Goal: Transaction & Acquisition: Purchase product/service

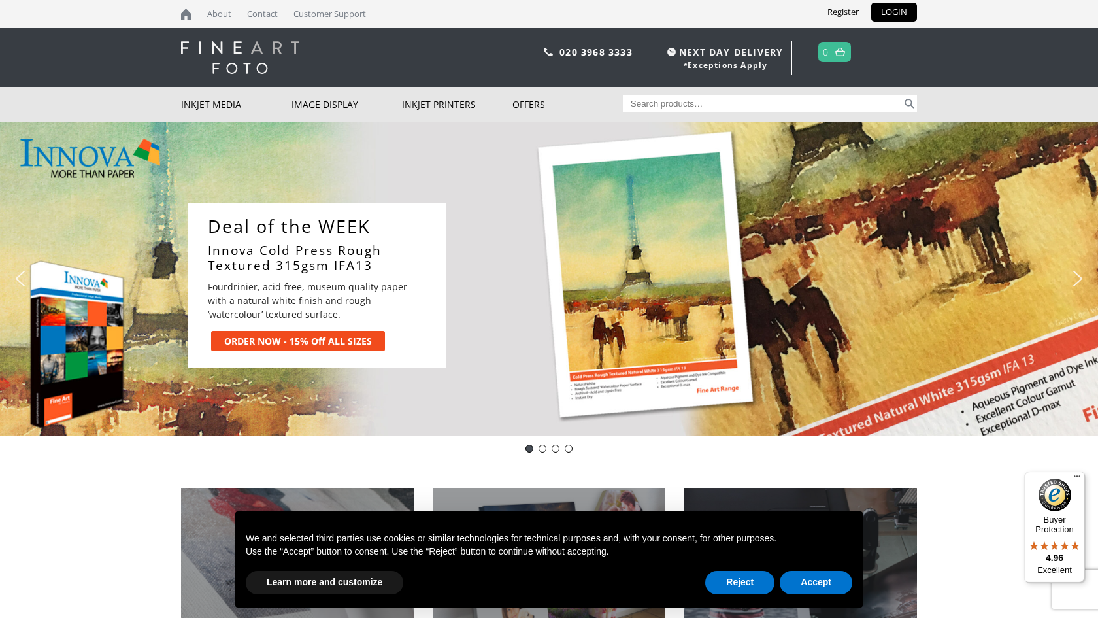
click at [703, 97] on input "Search for:" at bounding box center [763, 104] width 280 height 18
type input "hahnemuhle paper"
click at [909, 103] on button "Search" at bounding box center [909, 104] width 15 height 18
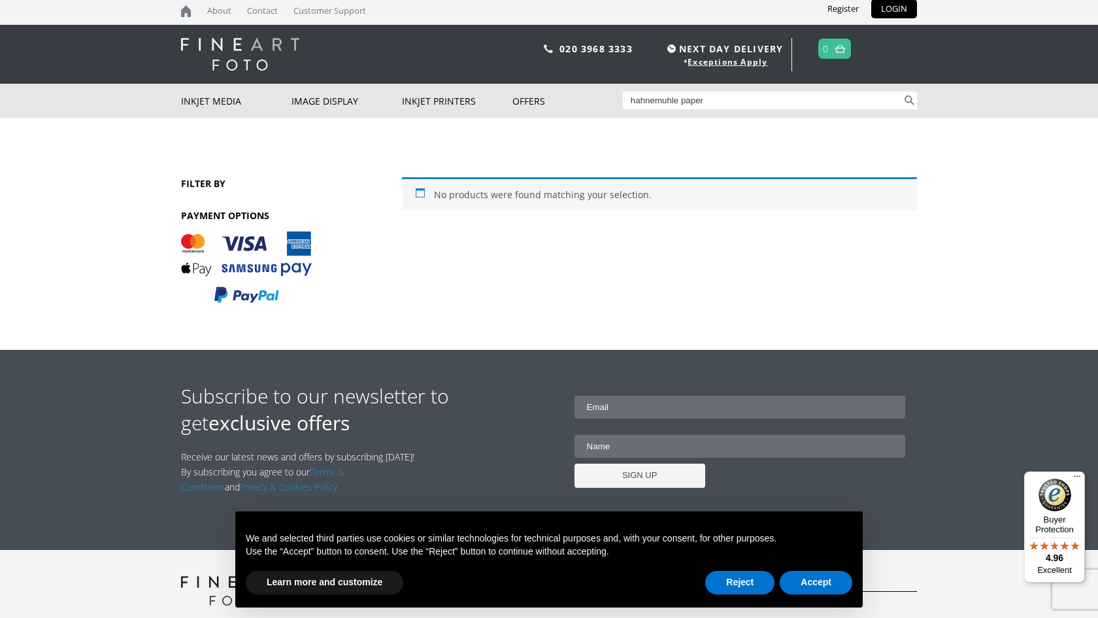
scroll to position [2, 1]
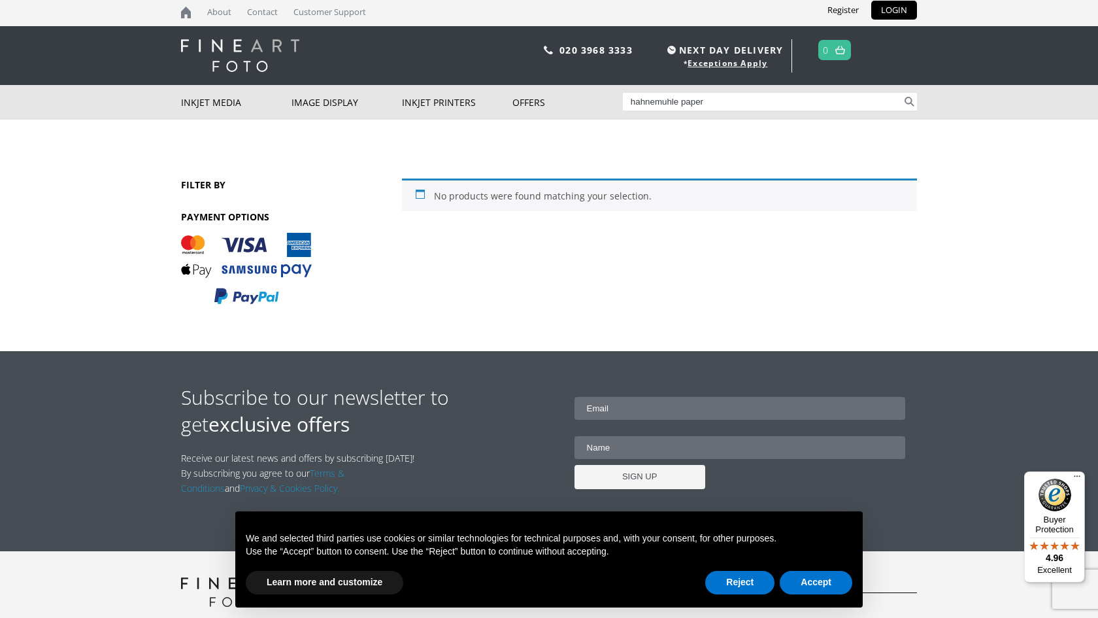
click at [739, 105] on input "hahnemuhle paper" at bounding box center [763, 102] width 280 height 18
type input "hahnemuhle"
click at [909, 101] on button "Search" at bounding box center [909, 102] width 15 height 18
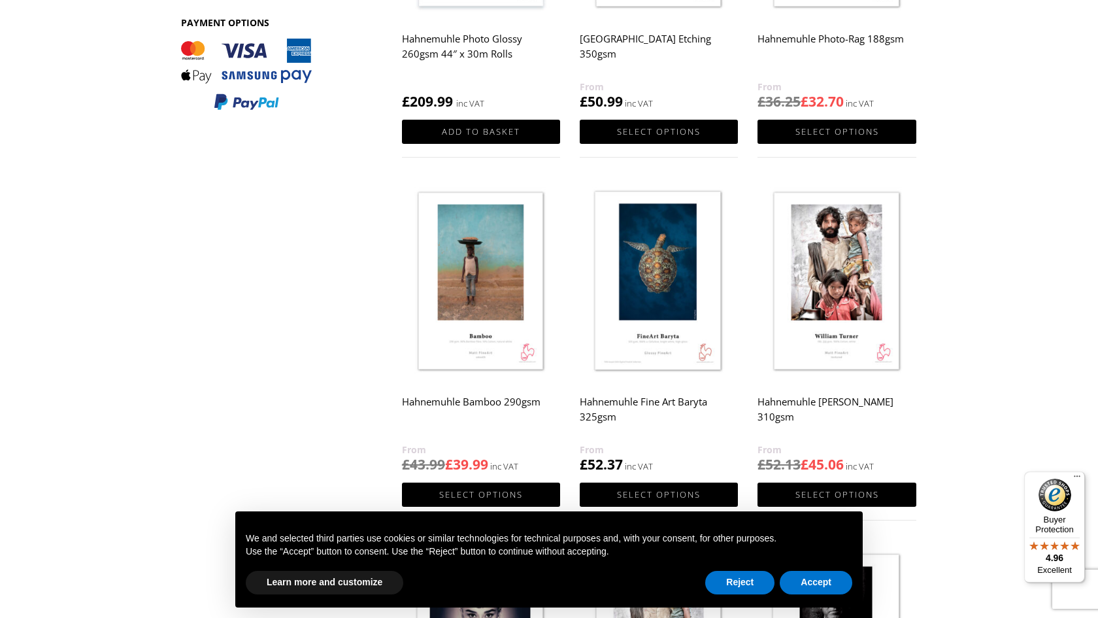
scroll to position [390, 0]
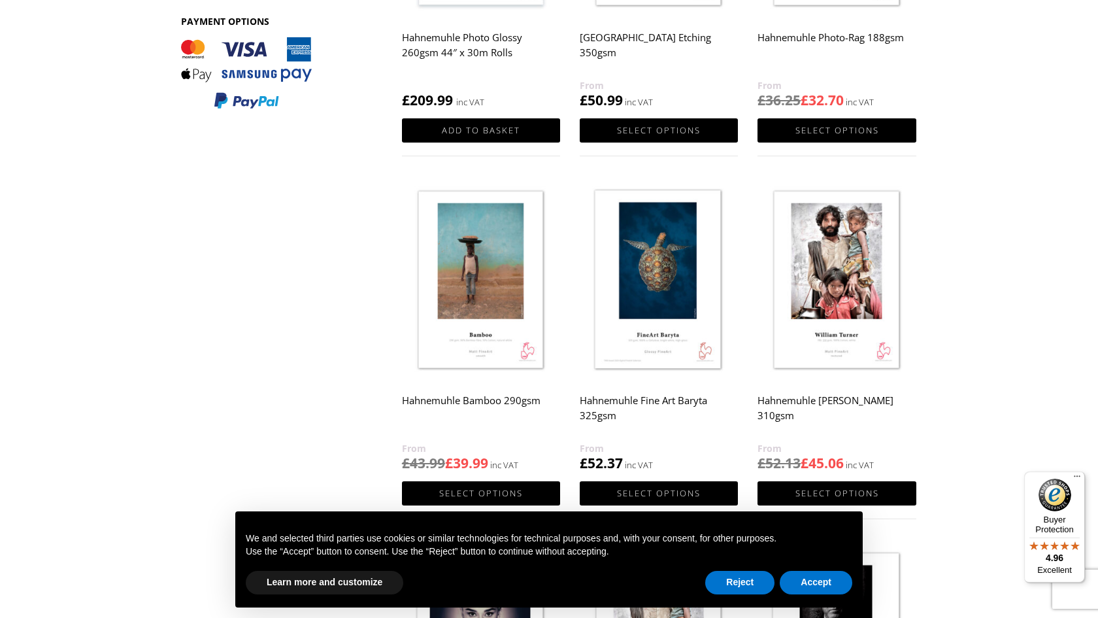
click at [648, 264] on img at bounding box center [659, 281] width 158 height 198
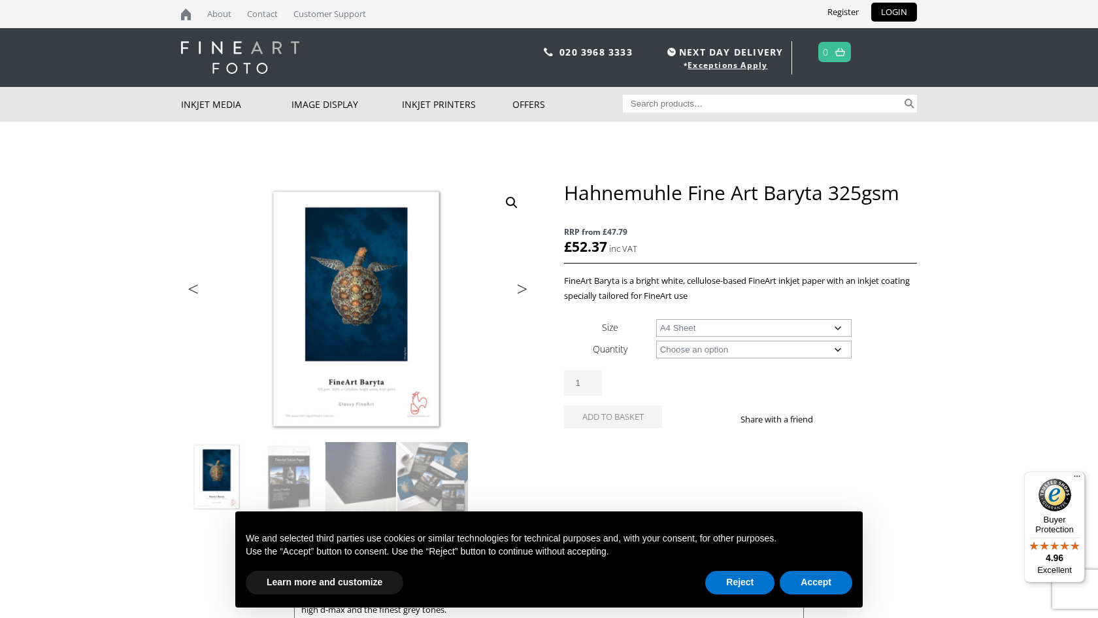
select select "a4-sheet"
click at [733, 586] on button "Reject" at bounding box center [739, 583] width 69 height 24
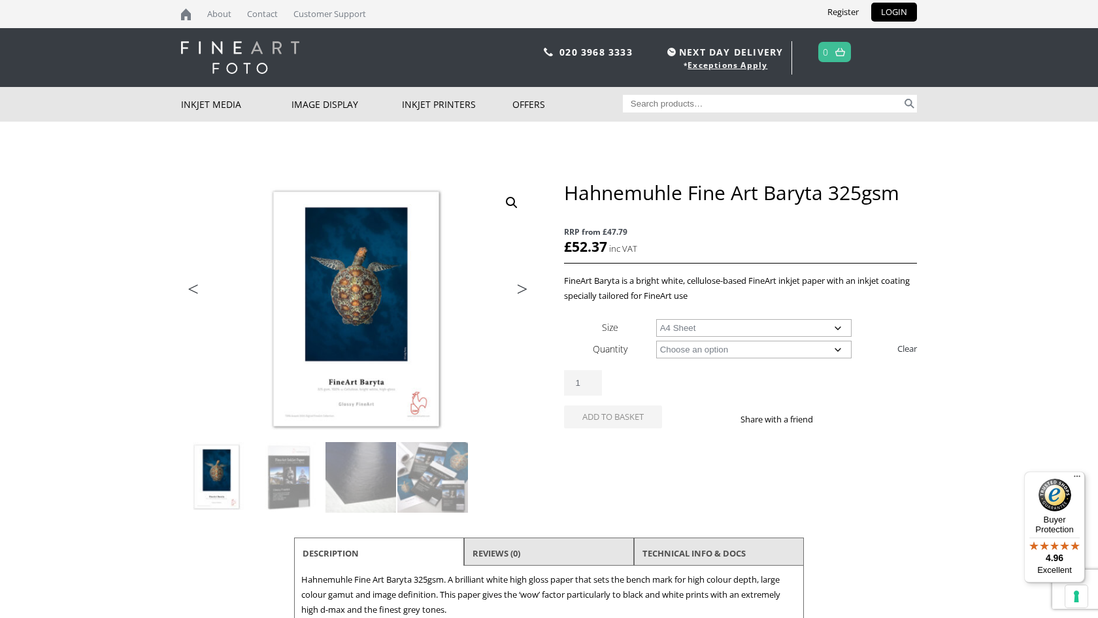
select select "25-sheets"
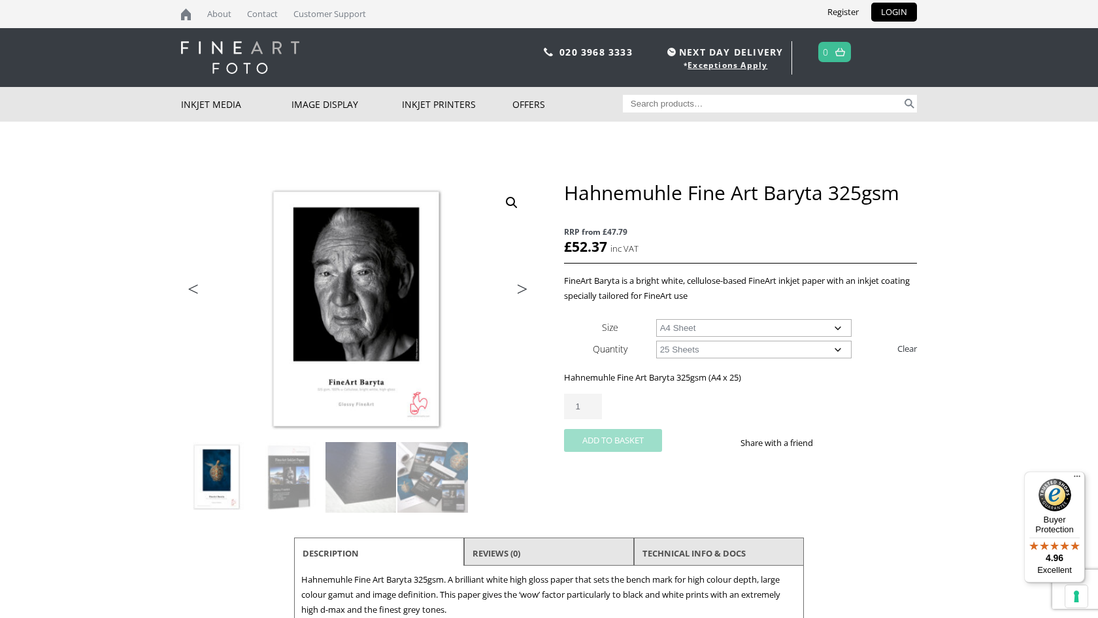
click at [625, 436] on button "Add to basket" at bounding box center [613, 440] width 98 height 23
select select "a3-sheet"
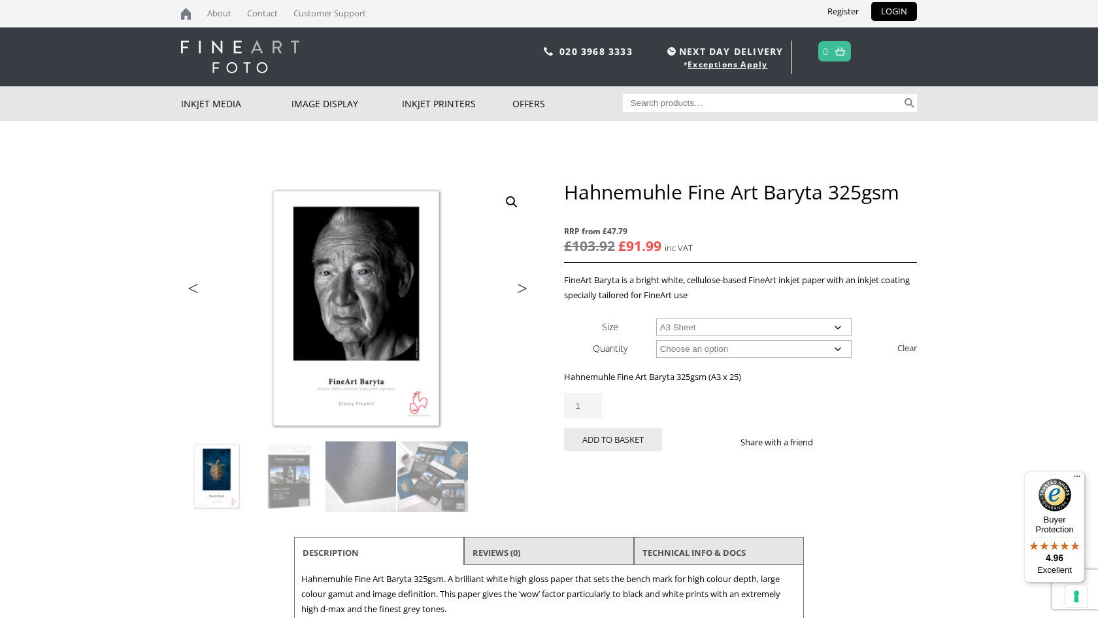
click at [910, 346] on link "Clear" at bounding box center [907, 347] width 20 height 21
select select
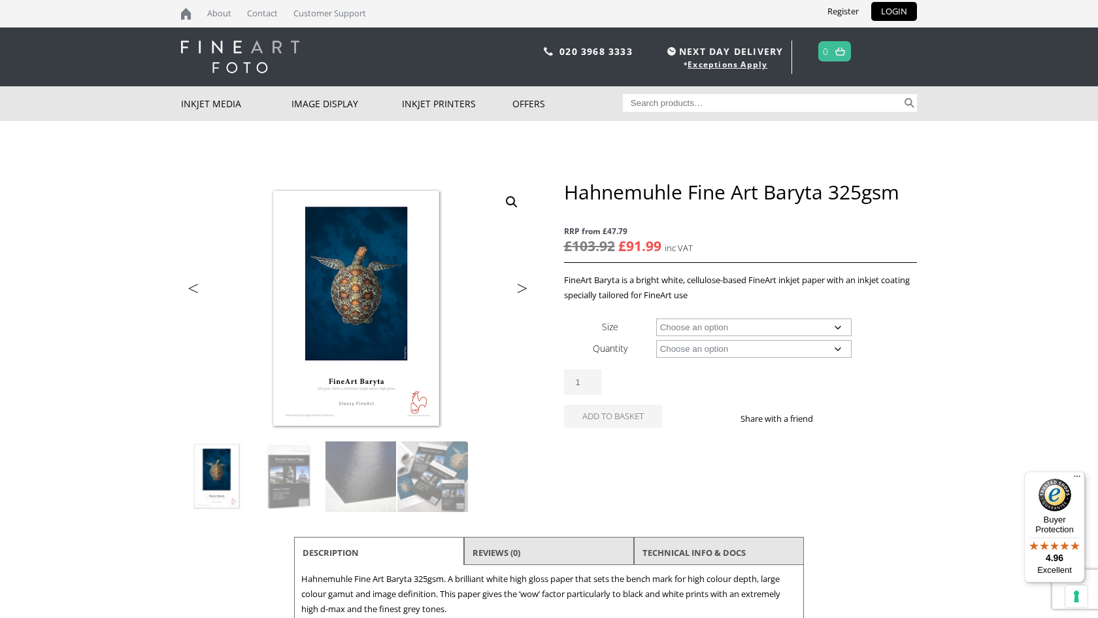
click at [757, 102] on input "Search for:" at bounding box center [763, 103] width 280 height 18
type input "hahnemuhle"
click at [909, 103] on button "Search" at bounding box center [909, 103] width 15 height 18
click at [907, 99] on button "Search" at bounding box center [909, 103] width 15 height 18
click at [691, 105] on input "hahnemuhle" at bounding box center [763, 103] width 280 height 18
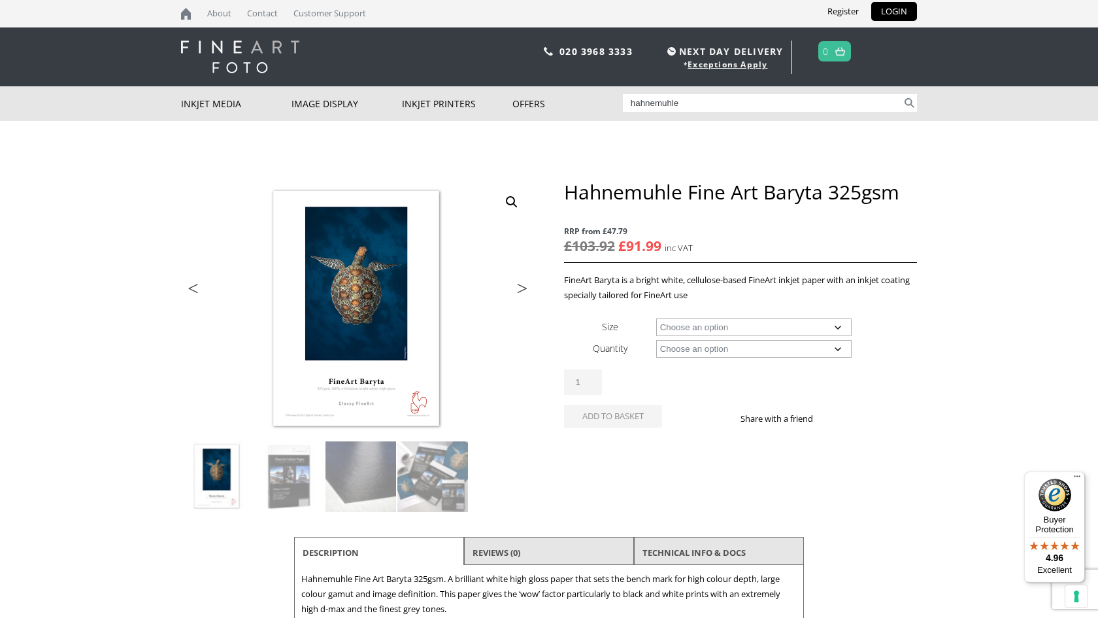
click at [725, 110] on input "hahnemuhle" at bounding box center [763, 103] width 280 height 18
click at [724, 105] on input "hahnemuhle" at bounding box center [763, 103] width 280 height 18
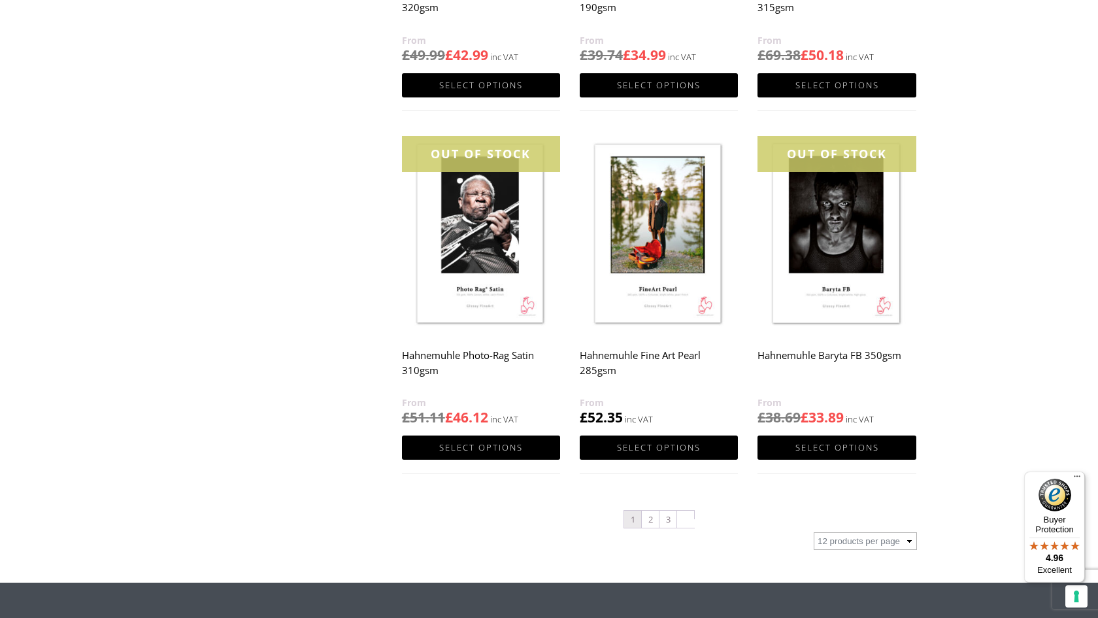
scroll to position [1166, 0]
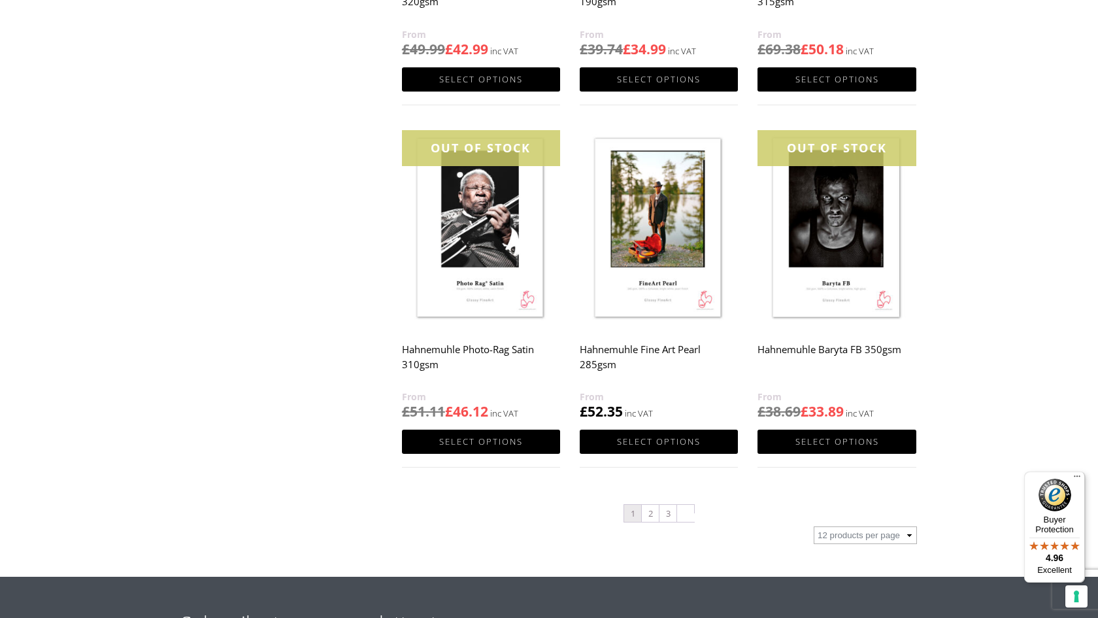
click at [656, 225] on img at bounding box center [659, 229] width 158 height 198
click at [650, 507] on link "2" at bounding box center [650, 513] width 17 height 17
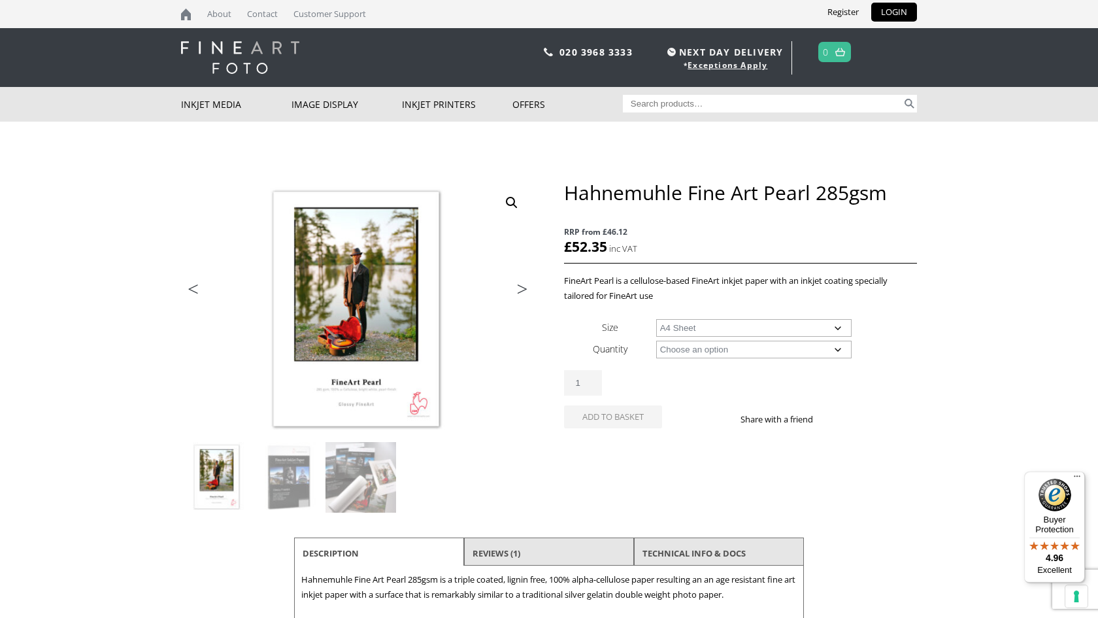
select select "a4-sheet"
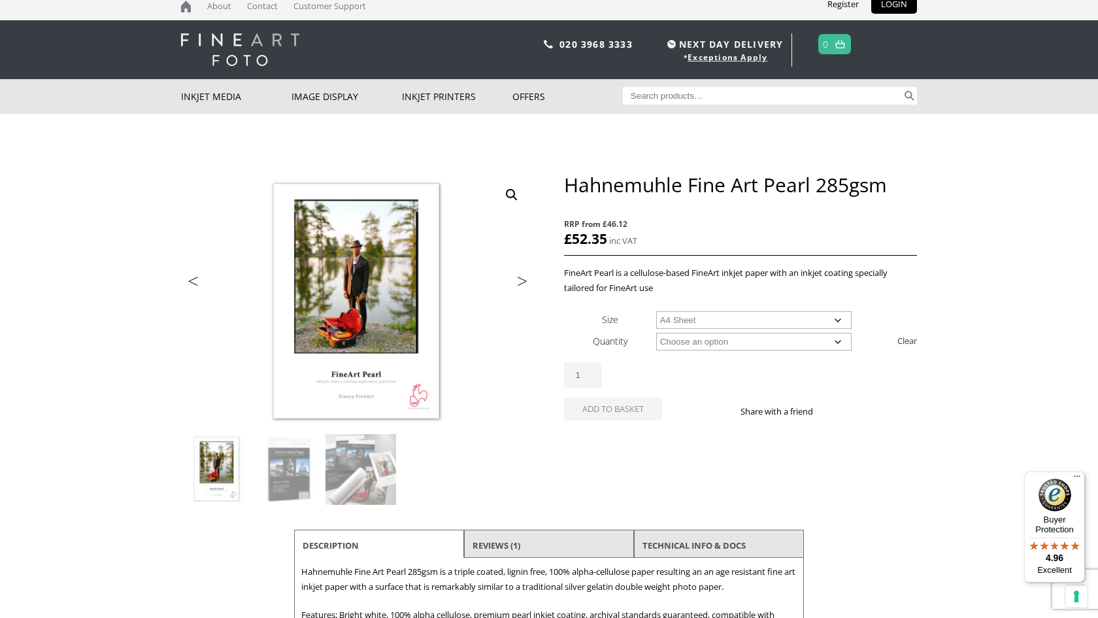
scroll to position [8, 1]
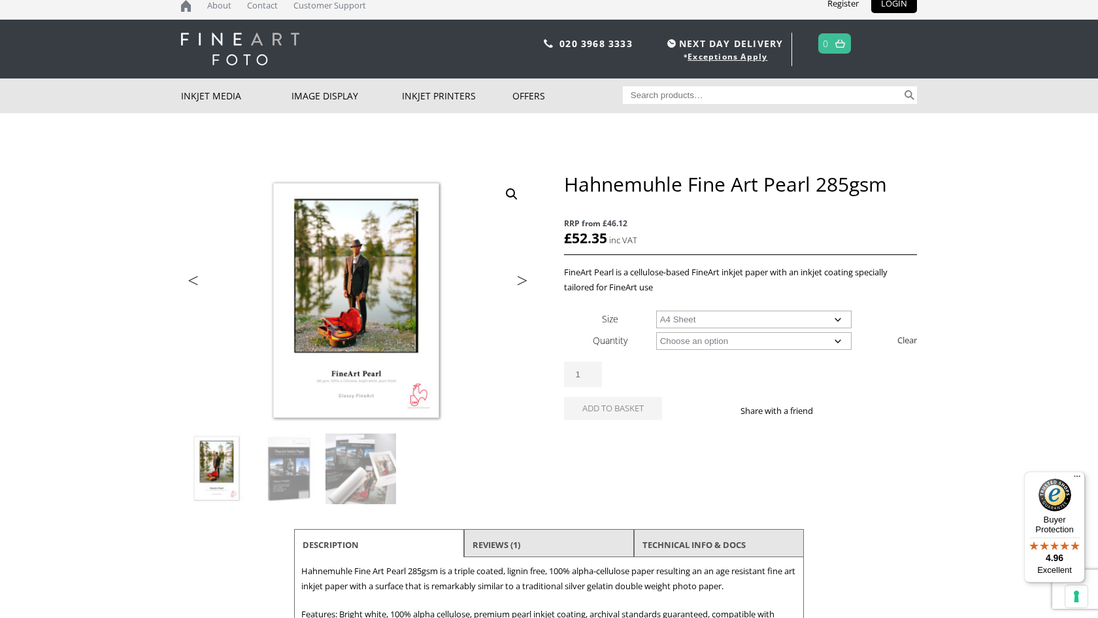
select select "25-sheets"
select select "a4-sheet"
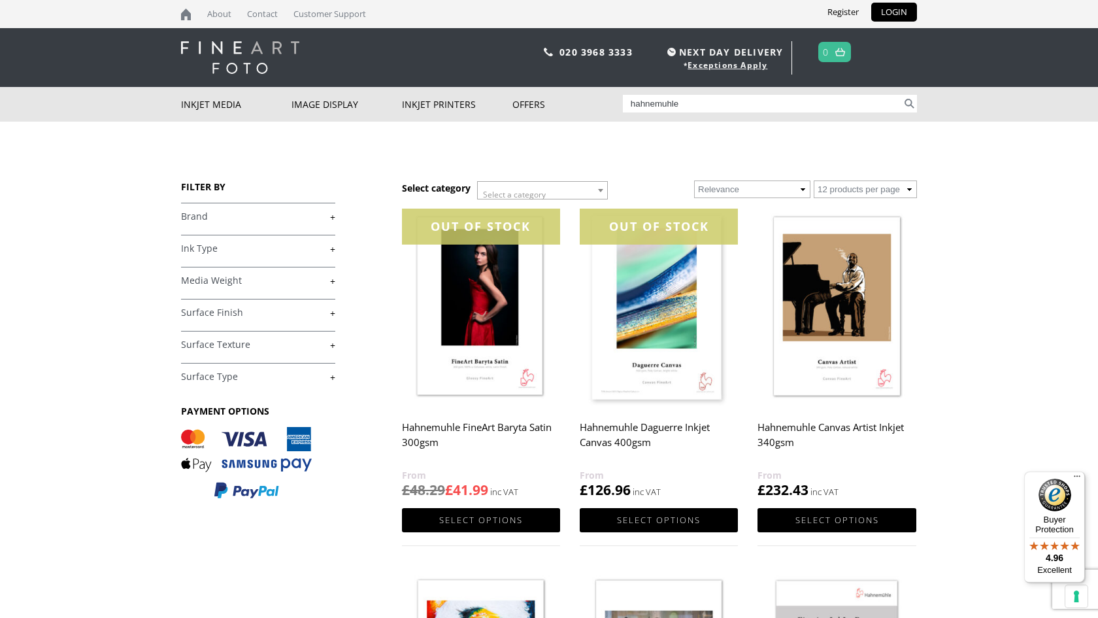
click at [507, 314] on img at bounding box center [481, 307] width 158 height 198
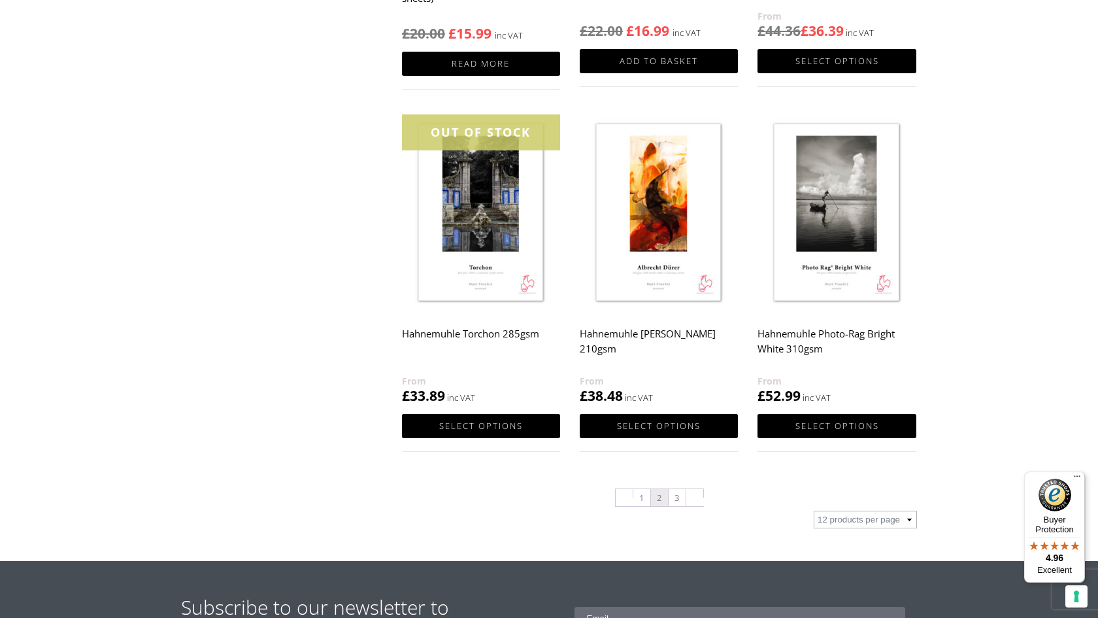
scroll to position [1191, 0]
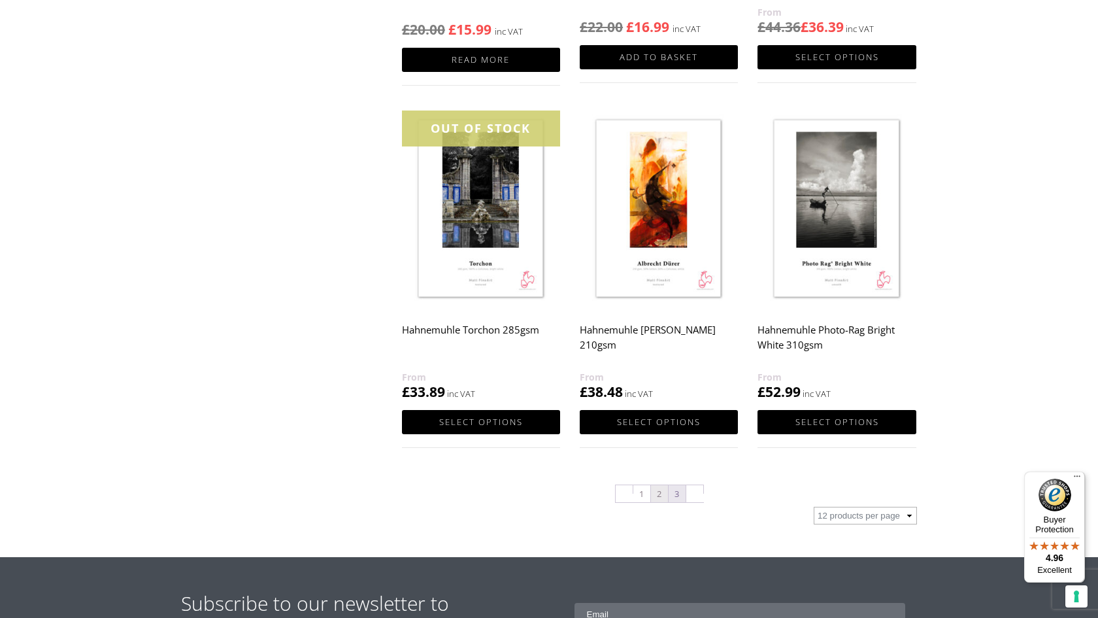
click at [678, 493] on link "3" at bounding box center [677, 493] width 17 height 17
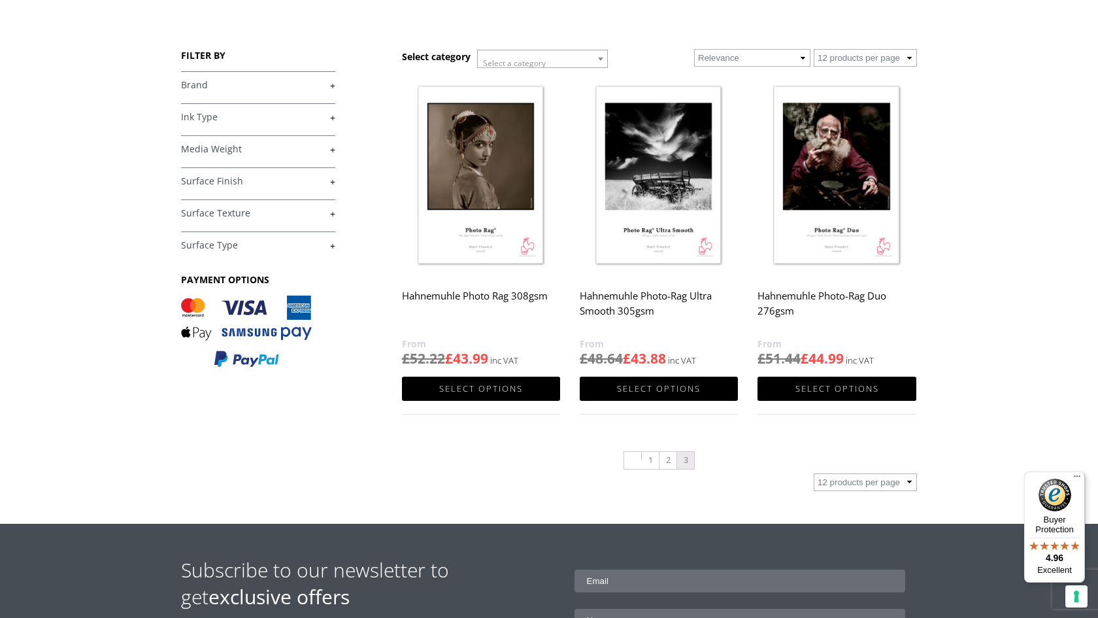
scroll to position [161, 0]
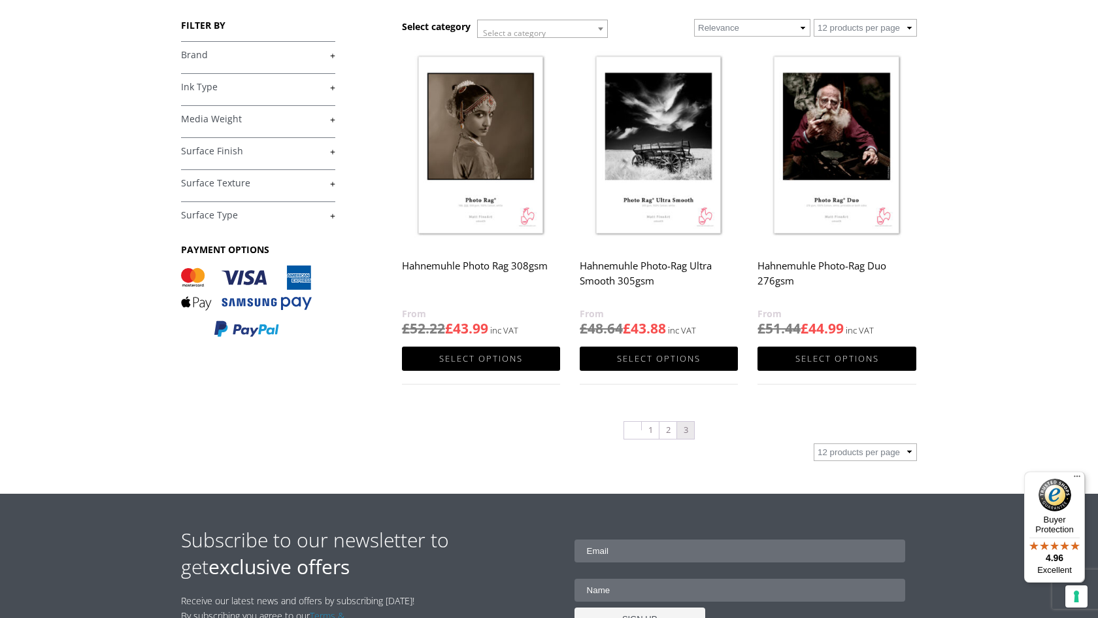
click at [482, 107] on img at bounding box center [481, 146] width 158 height 198
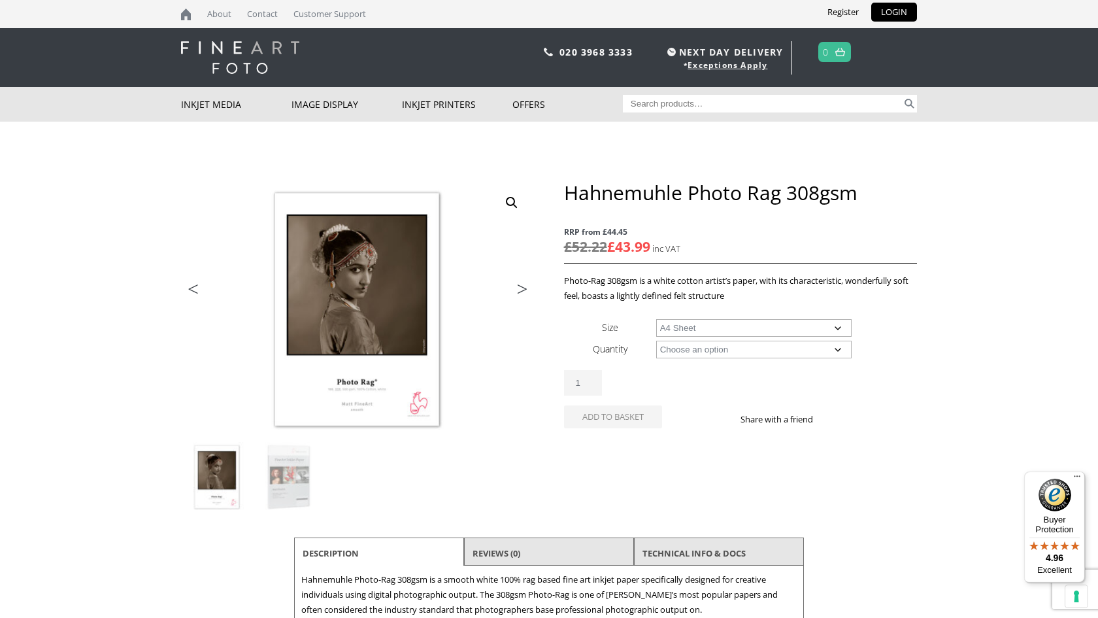
select select "a4-sheet"
select select "25-sheets"
select select "a4-sheet"
click at [607, 437] on button "Add to basket" at bounding box center [613, 440] width 98 height 23
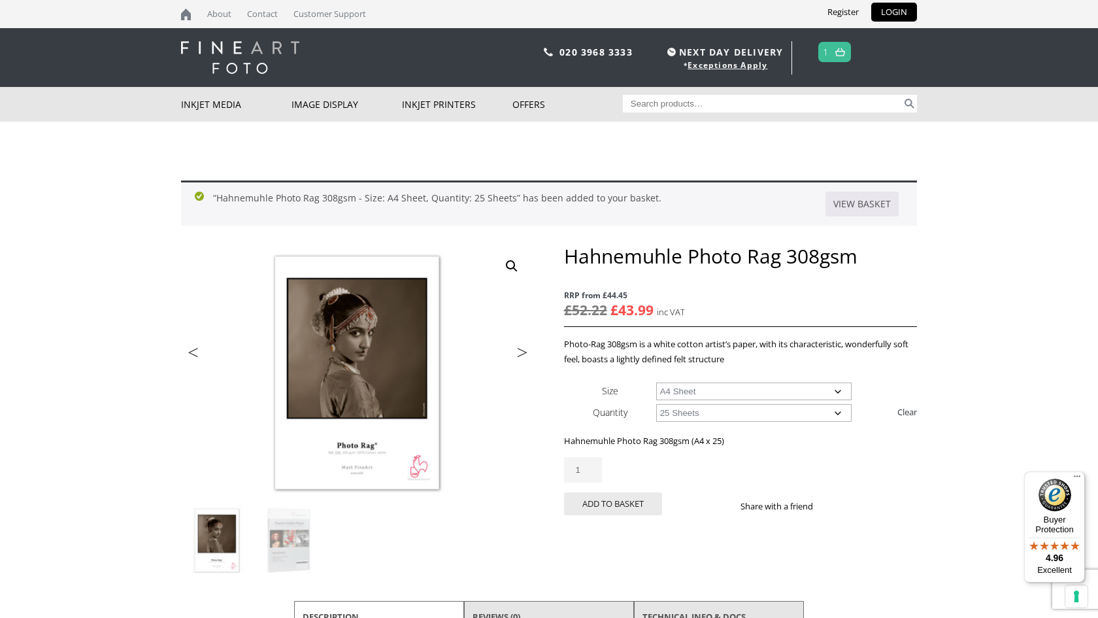
click at [838, 52] on img at bounding box center [840, 52] width 10 height 8
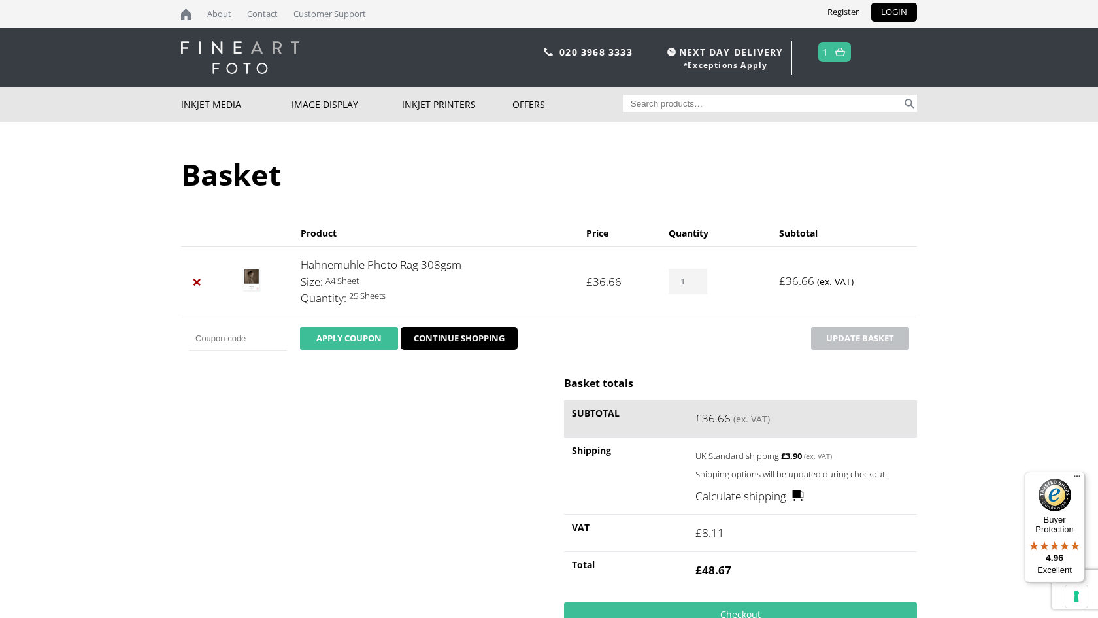
click at [365, 332] on button "Apply coupon" at bounding box center [349, 338] width 98 height 23
type input "10-off-HFASPK"
click at [336, 337] on button "Apply coupon" at bounding box center [349, 338] width 98 height 23
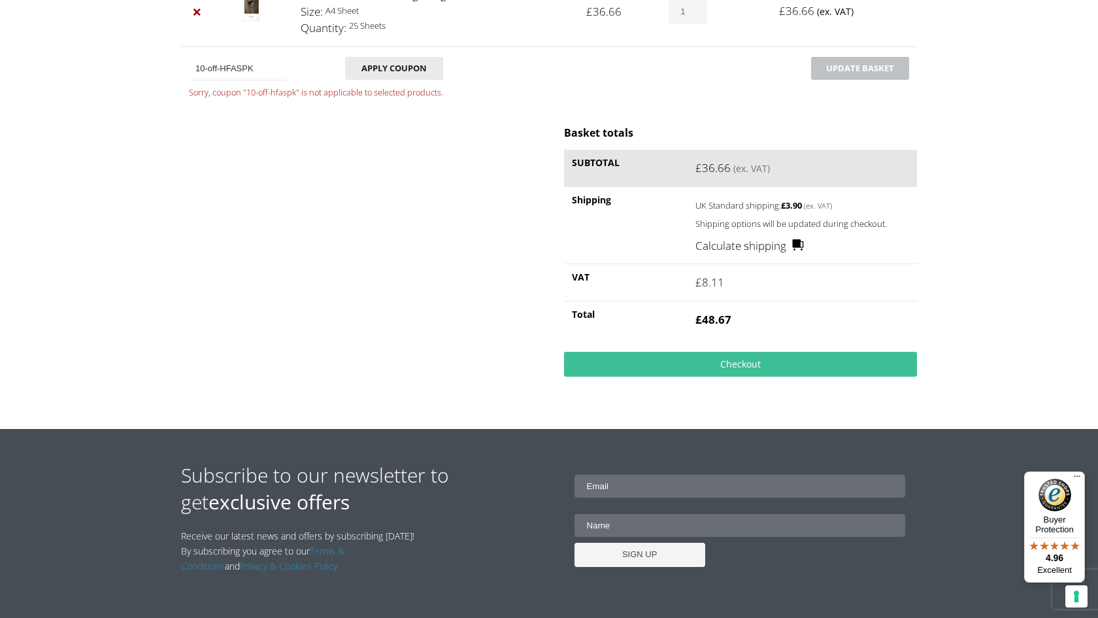
scroll to position [273, 0]
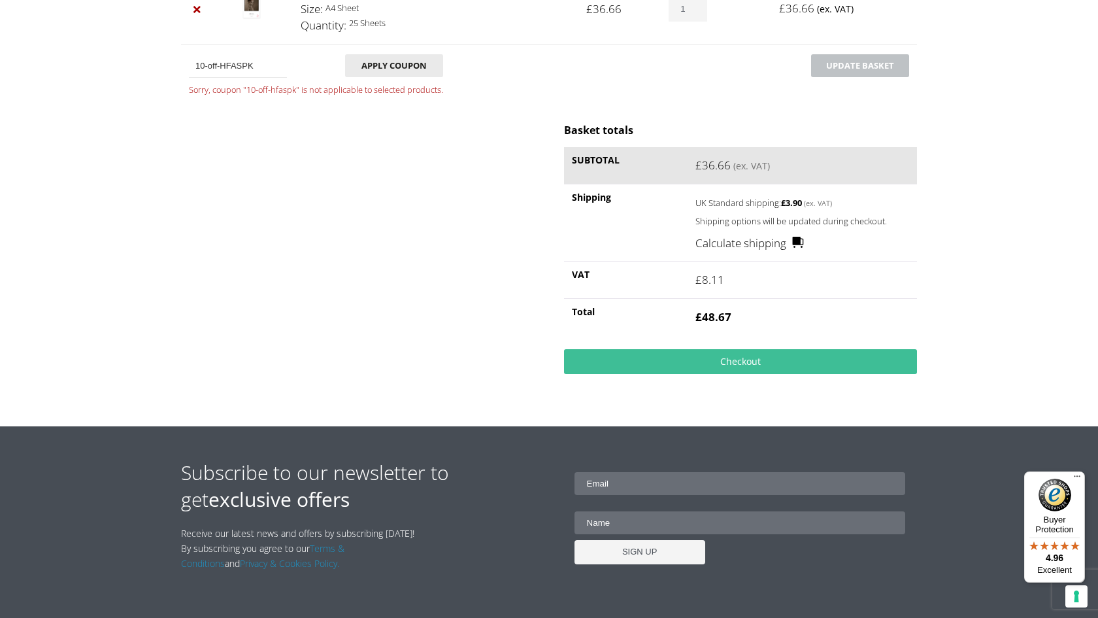
click at [757, 239] on link "Calculate shipping" at bounding box center [749, 243] width 109 height 17
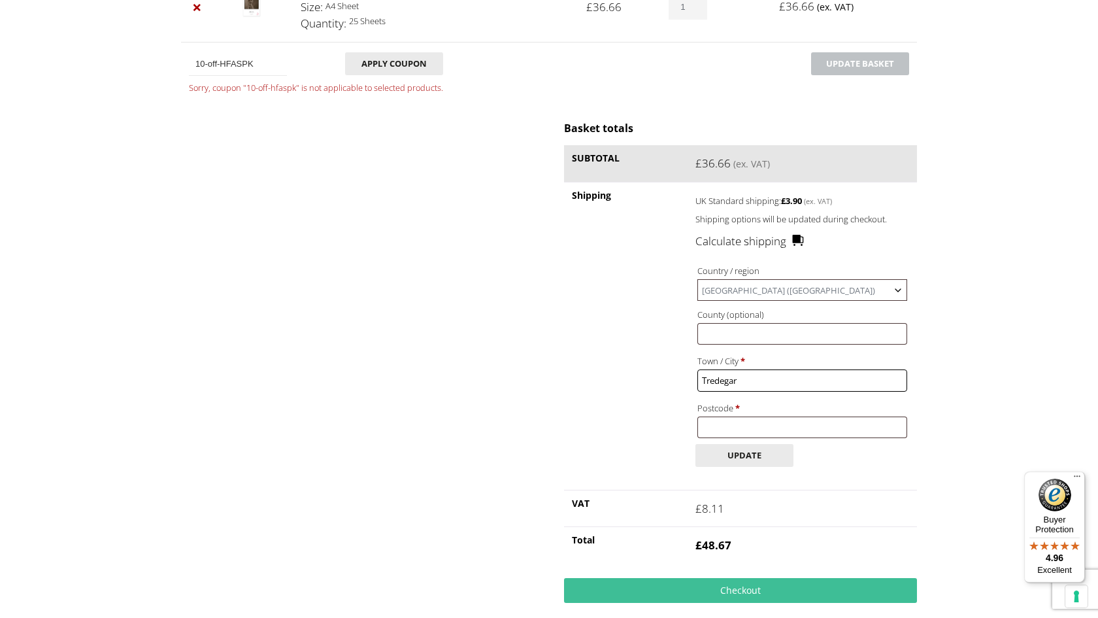
type input "Tredegar"
type input "NP22 3JL"
click at [763, 444] on button "Update" at bounding box center [744, 455] width 98 height 23
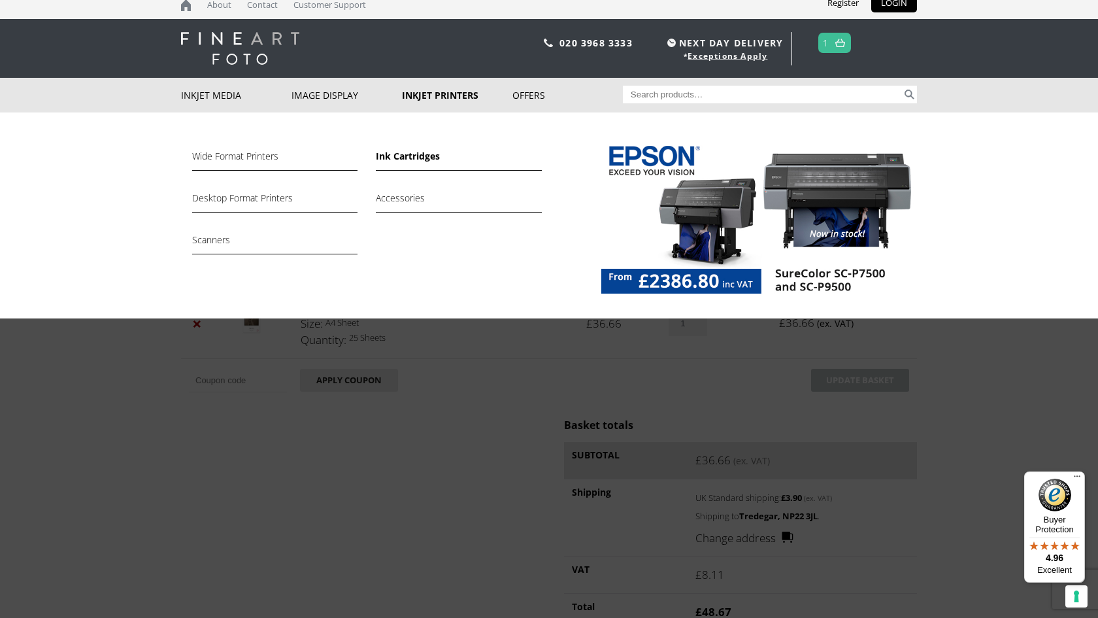
scroll to position [10, 1]
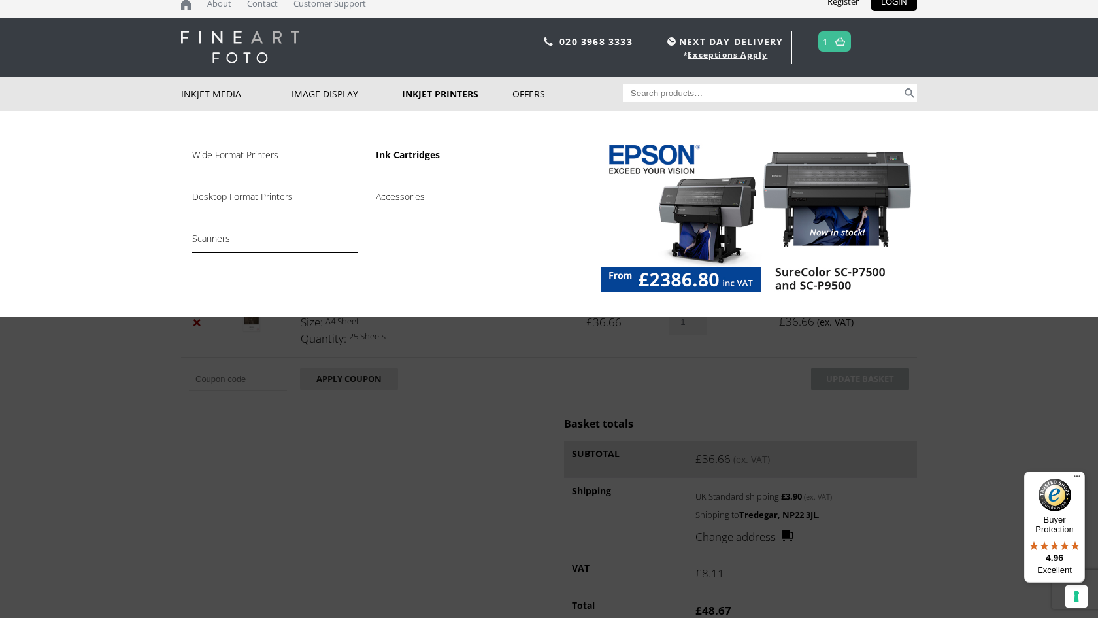
click at [411, 156] on link "Ink Cartridges" at bounding box center [458, 158] width 165 height 22
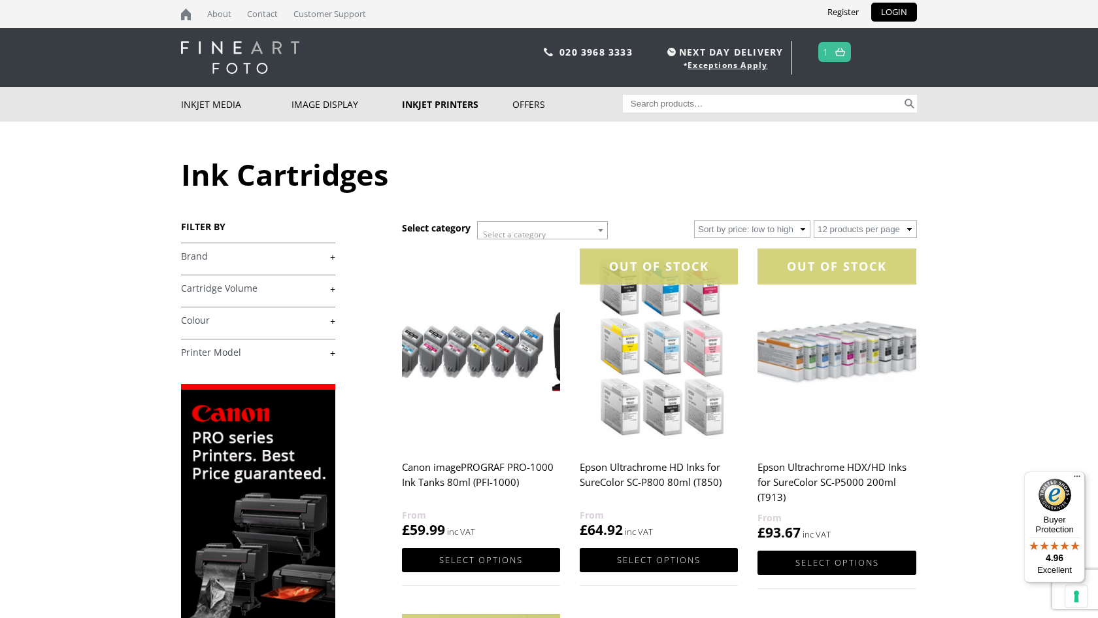
click at [672, 104] on input "Search for:" at bounding box center [763, 104] width 280 height 18
type input "72CO"
click at [909, 103] on button "Search" at bounding box center [909, 104] width 15 height 18
click at [194, 255] on link "+" at bounding box center [258, 256] width 154 height 12
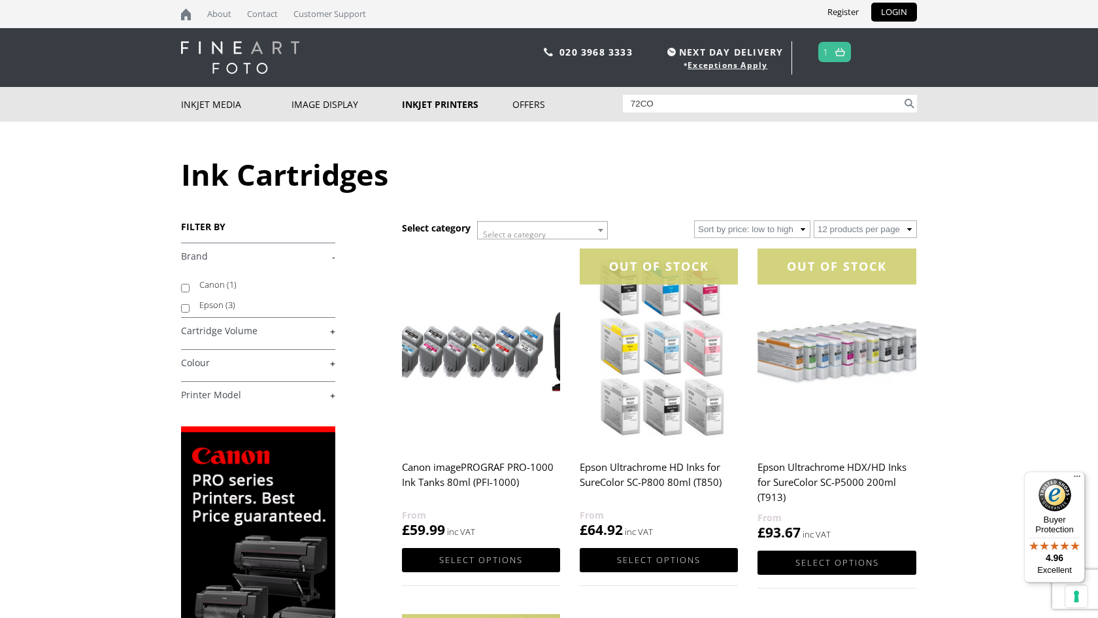
click at [205, 282] on label "Canon (1)" at bounding box center [261, 284] width 124 height 20
click at [190, 284] on input "Canon (1)" at bounding box center [185, 288] width 8 height 8
checkbox input "true"
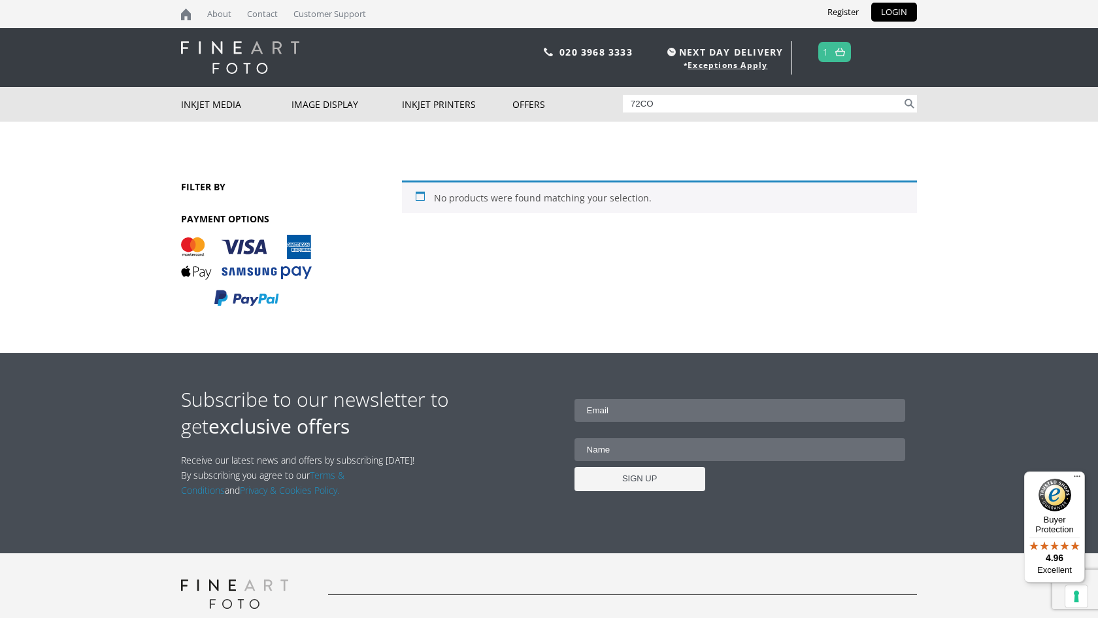
click at [731, 101] on input "72CO" at bounding box center [763, 104] width 280 height 18
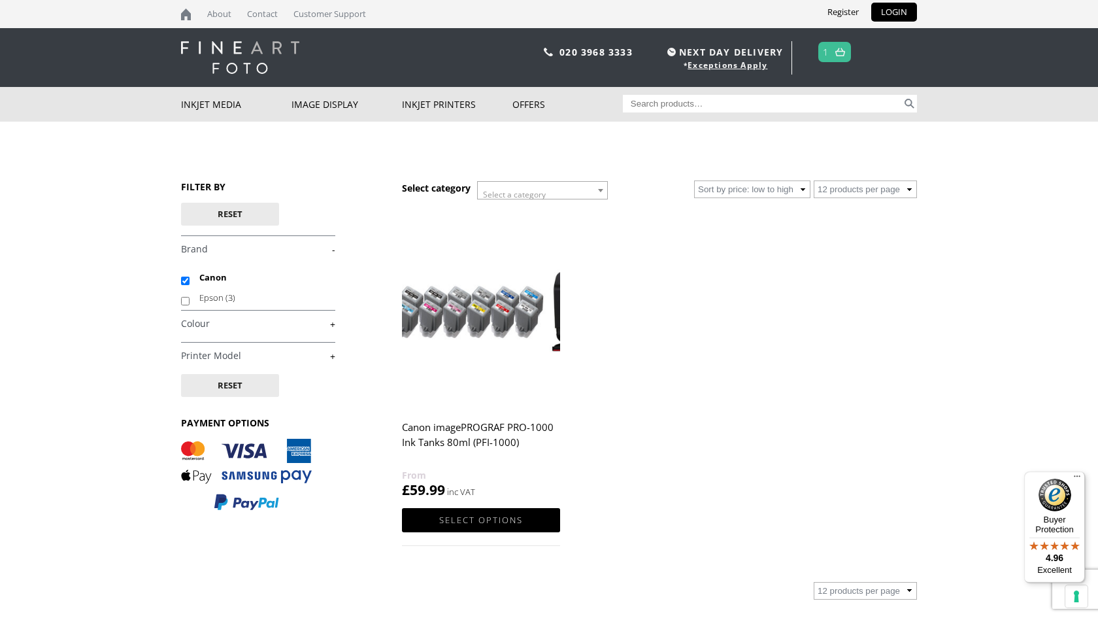
click at [222, 354] on link "+" at bounding box center [258, 356] width 154 height 12
